Goal: Task Accomplishment & Management: Complete application form

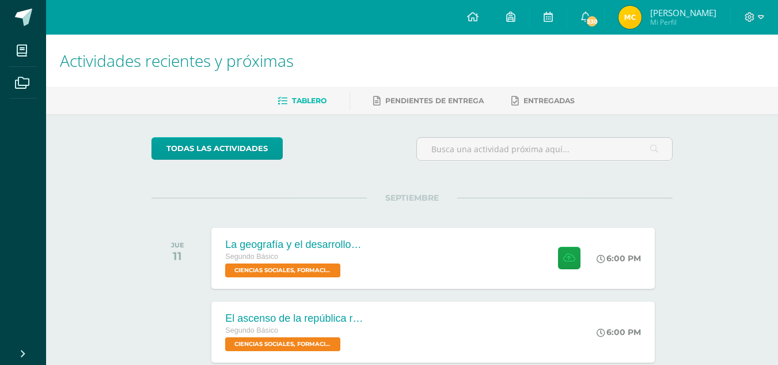
click at [619, 20] on img at bounding box center [630, 17] width 23 height 23
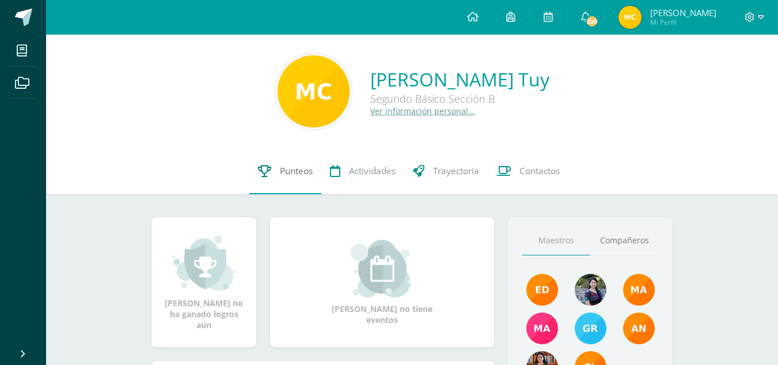
click at [283, 176] on span "Punteos" at bounding box center [296, 171] width 33 height 12
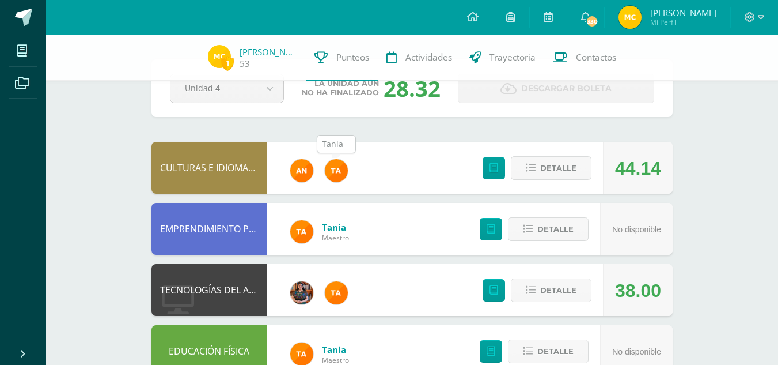
scroll to position [41, 0]
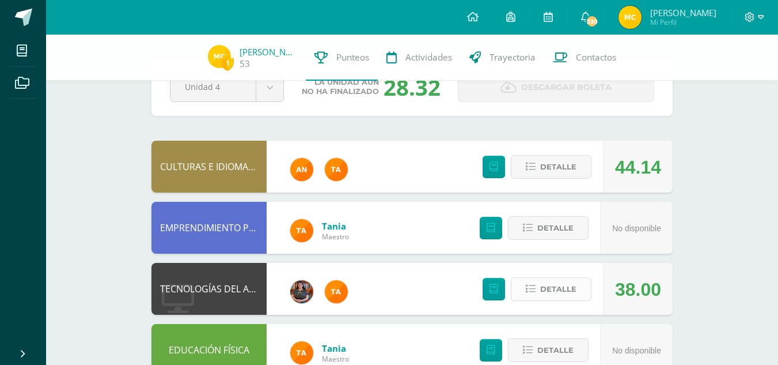
click at [542, 290] on span "Detalle" at bounding box center [558, 288] width 36 height 21
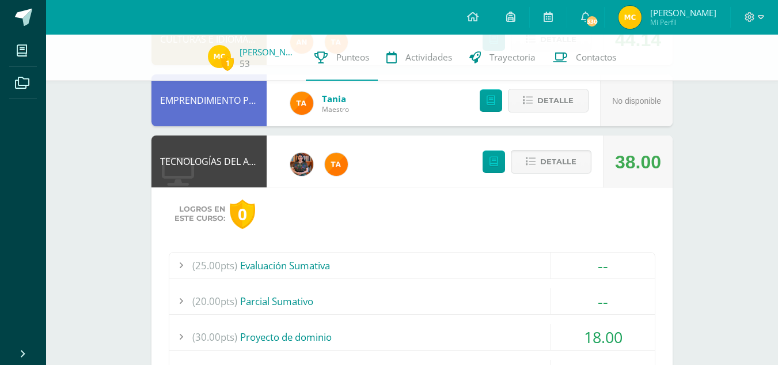
scroll to position [169, 0]
click at [476, 337] on div "(30.00pts) Proyecto de dominio" at bounding box center [412, 336] width 486 height 26
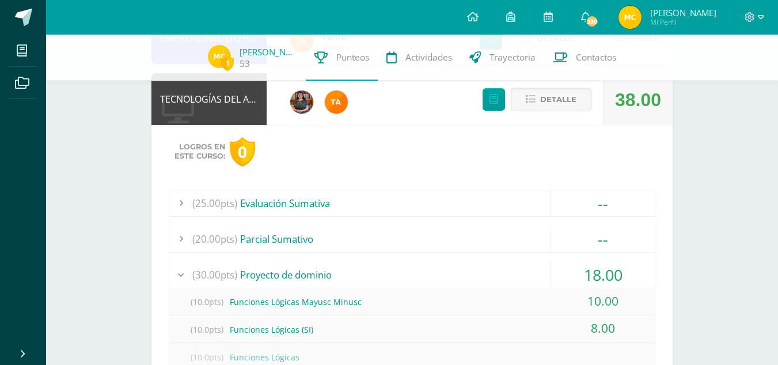
scroll to position [230, 0]
click at [519, 99] on button "Detalle" at bounding box center [551, 100] width 81 height 24
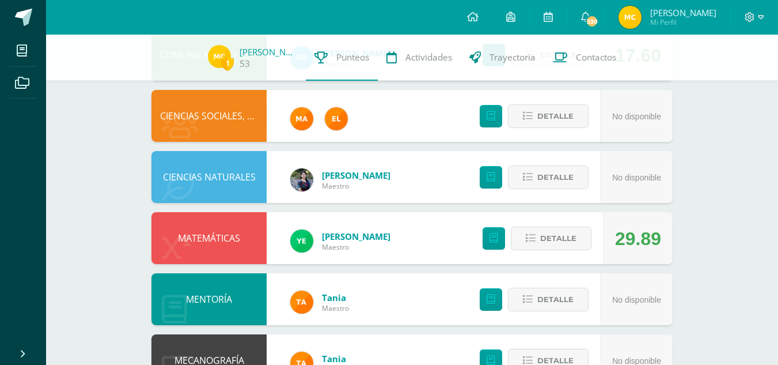
scroll to position [520, 0]
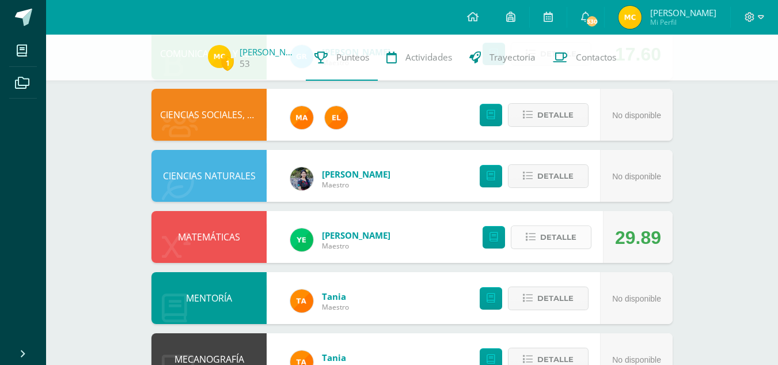
click at [524, 233] on button "Detalle" at bounding box center [551, 237] width 81 height 24
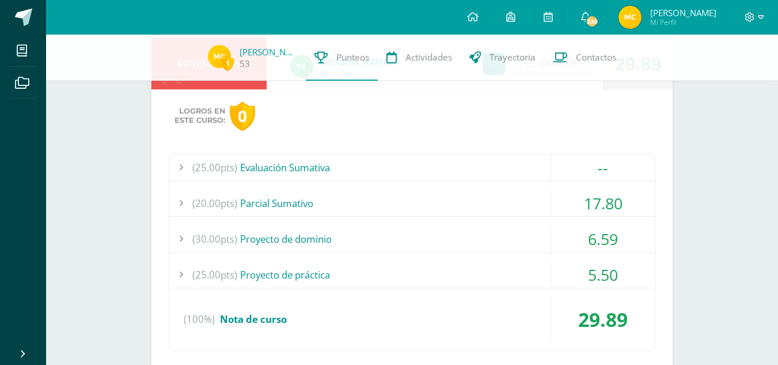
scroll to position [603, 0]
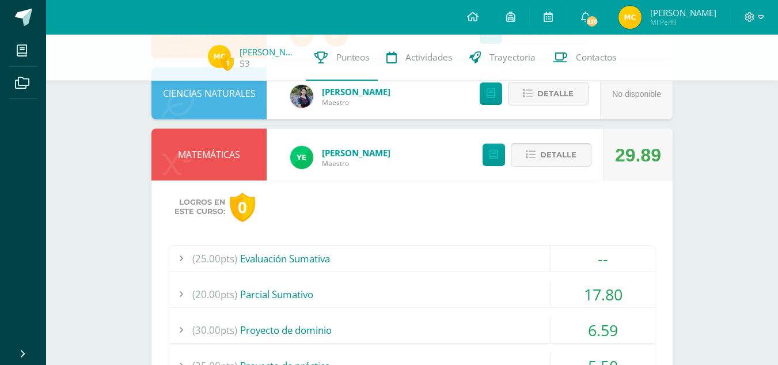
click at [531, 150] on icon at bounding box center [531, 155] width 10 height 10
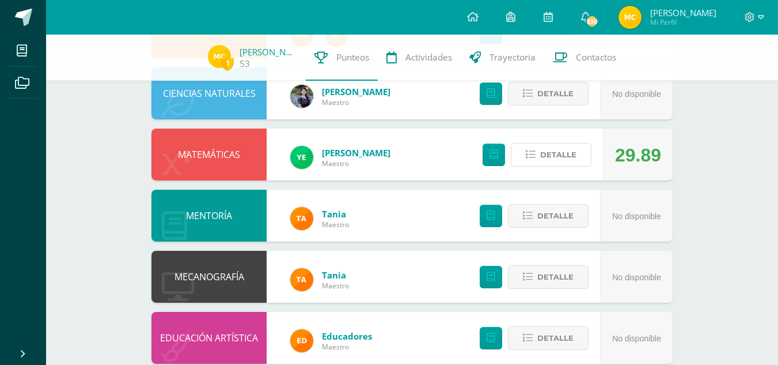
scroll to position [0, 0]
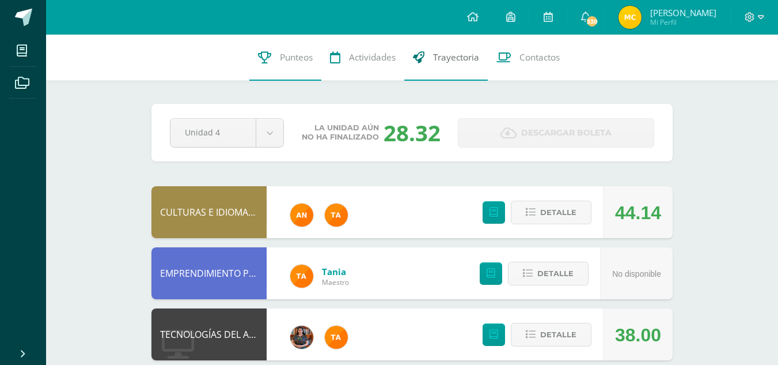
click at [468, 49] on link "Trayectoria" at bounding box center [447, 58] width 84 height 46
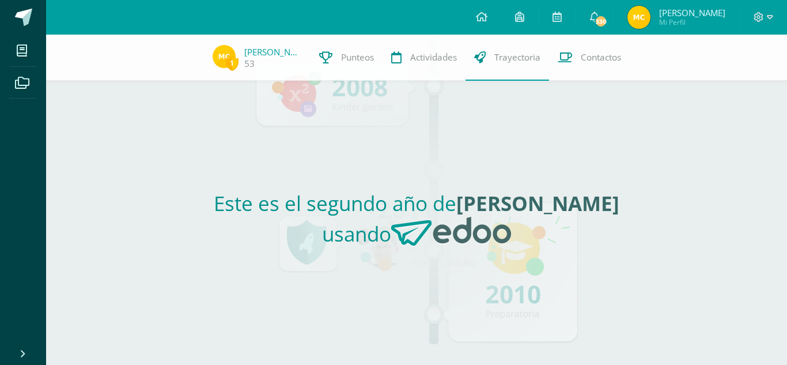
click at [370, 52] on span "Punteos" at bounding box center [357, 57] width 33 height 12
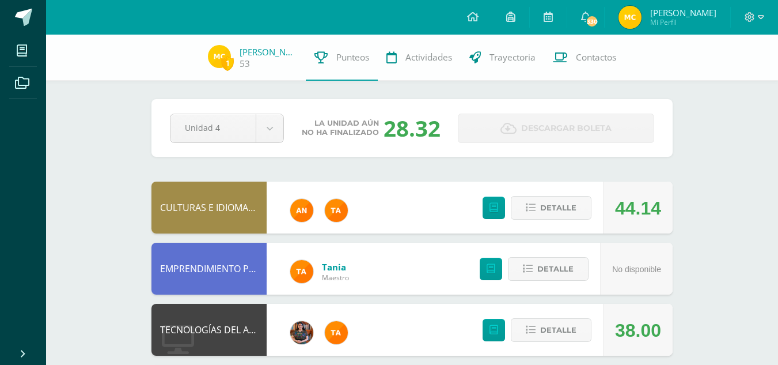
click at [370, 52] on link "Punteos" at bounding box center [342, 58] width 72 height 46
click at [400, 55] on link "Actividades" at bounding box center [419, 58] width 83 height 46
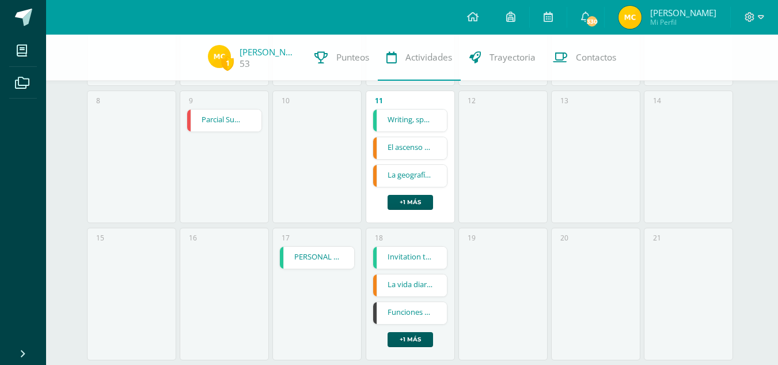
scroll to position [248, 0]
click at [413, 146] on link "El ascenso de la república romana" at bounding box center [410, 148] width 74 height 22
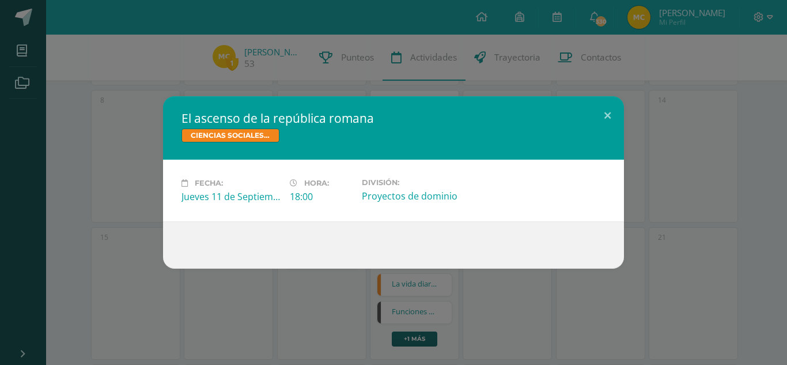
click at [624, 110] on div "El ascenso de la república romana CIENCIAS SOCIALES, FORMACIÓN CIUDADANA E INTE…" at bounding box center [394, 182] width 778 height 172
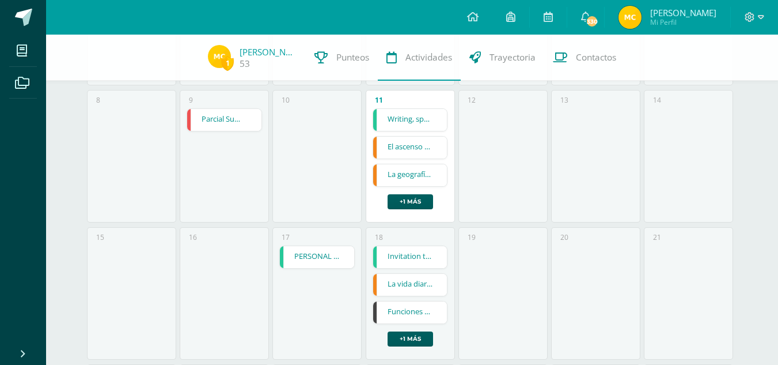
click at [423, 169] on link "La geografía y el desarrollo inicial de [GEOGRAPHIC_DATA]" at bounding box center [410, 175] width 74 height 22
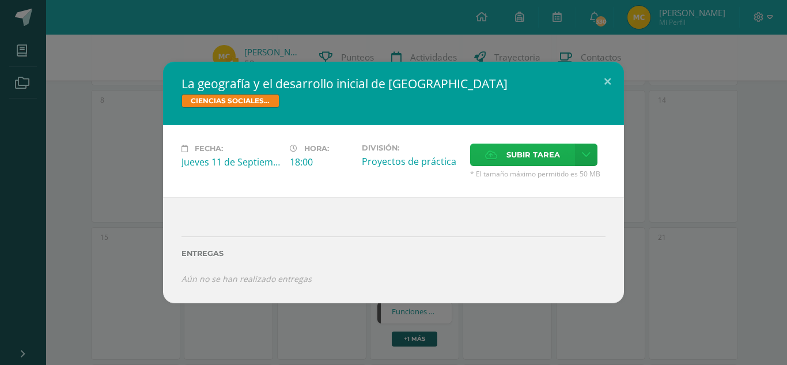
click at [500, 161] on label "Subir tarea" at bounding box center [522, 154] width 105 height 22
click at [0, 0] on input "Subir tarea" at bounding box center [0, 0] width 0 height 0
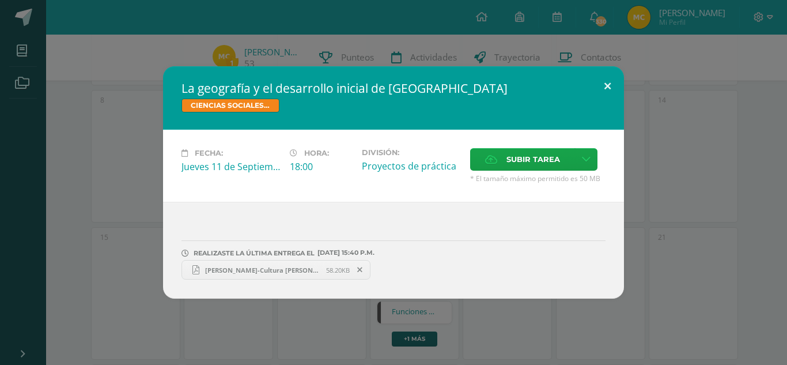
click at [610, 82] on button at bounding box center [607, 85] width 33 height 39
